Goal: Information Seeking & Learning: Learn about a topic

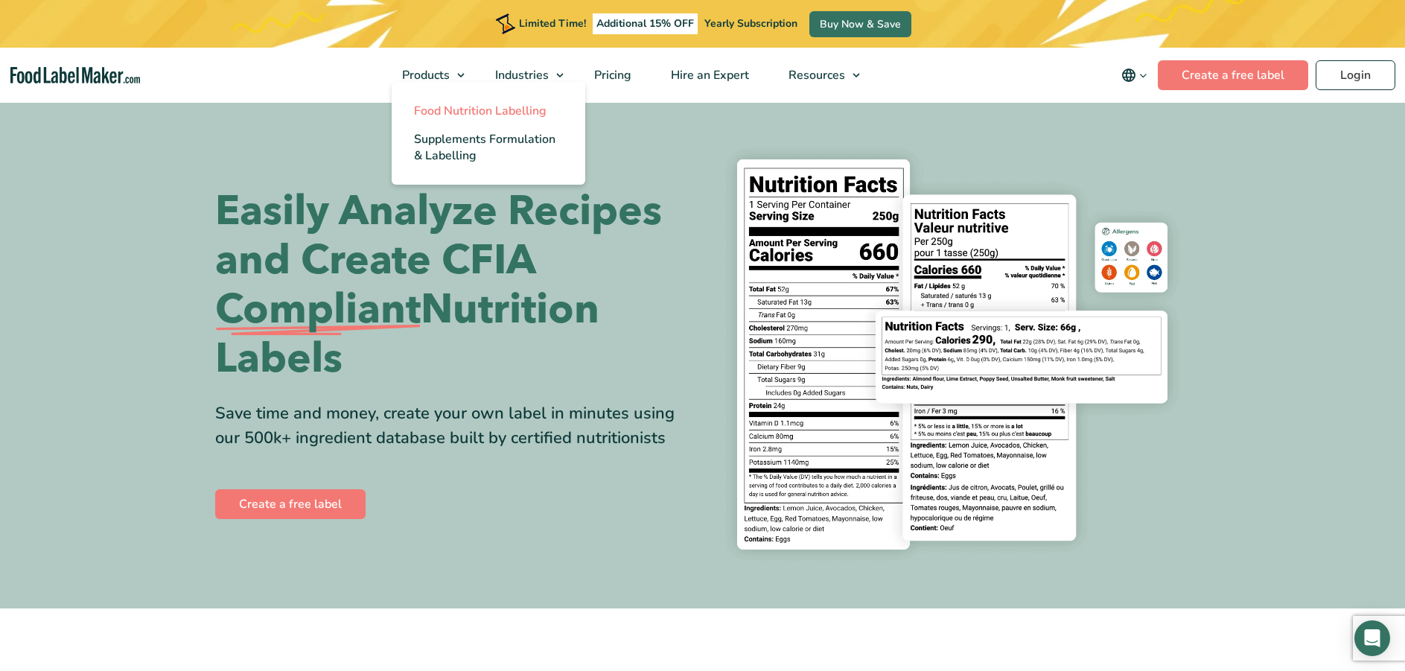
click at [442, 111] on span "Food Nutrition Labelling" at bounding box center [480, 111] width 133 height 16
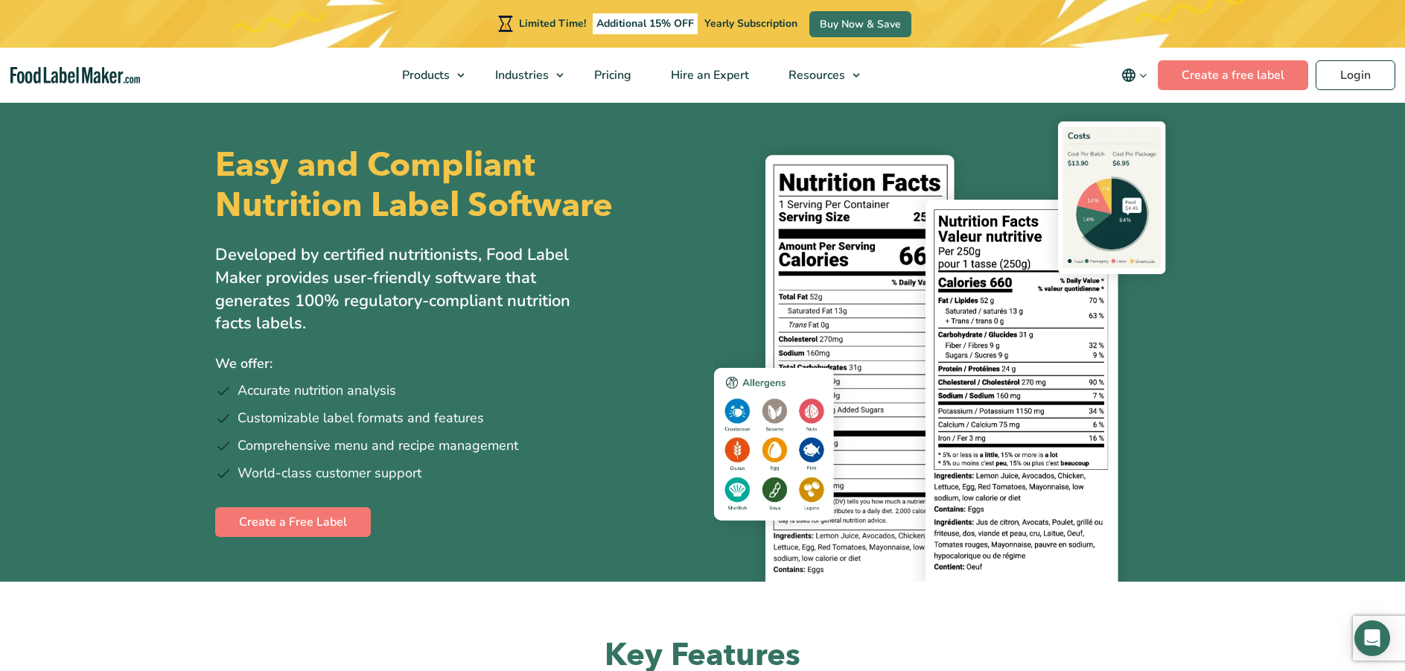
drag, startPoint x: 287, startPoint y: 1, endPoint x: 1283, endPoint y: 451, distance: 1093.3
click at [1283, 451] on section "Easy and Compliant Nutrition Label Software Developed by certified nutritionist…" at bounding box center [702, 341] width 1405 height 481
